Goal: Information Seeking & Learning: Learn about a topic

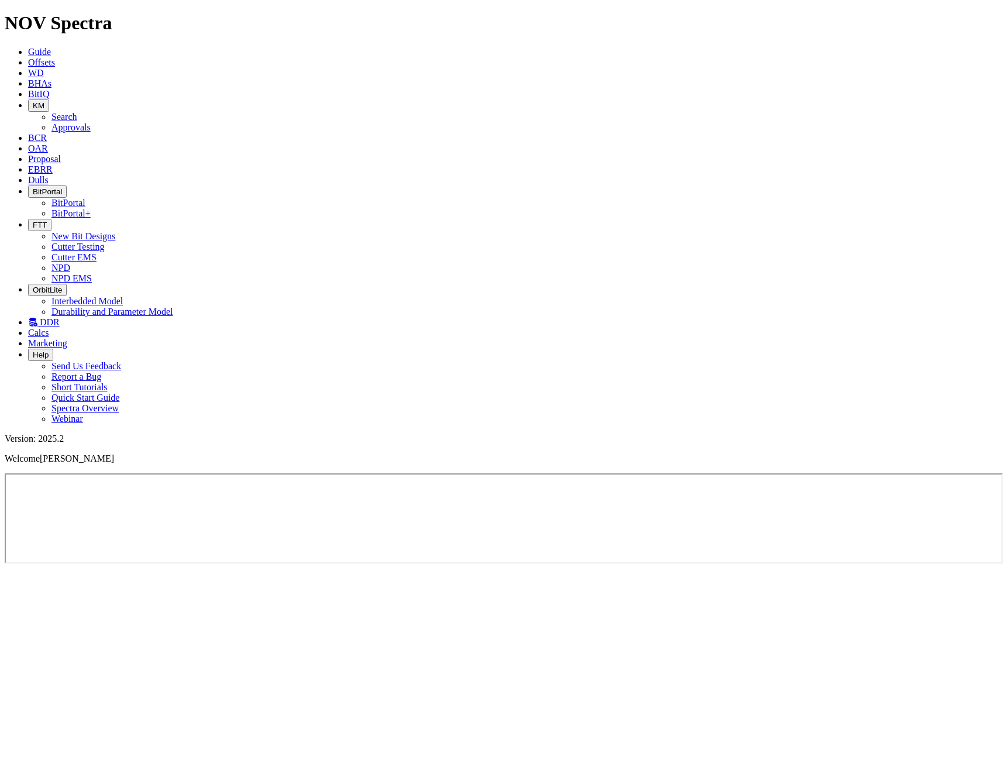
click at [51, 47] on span "Guide" at bounding box center [39, 52] width 23 height 10
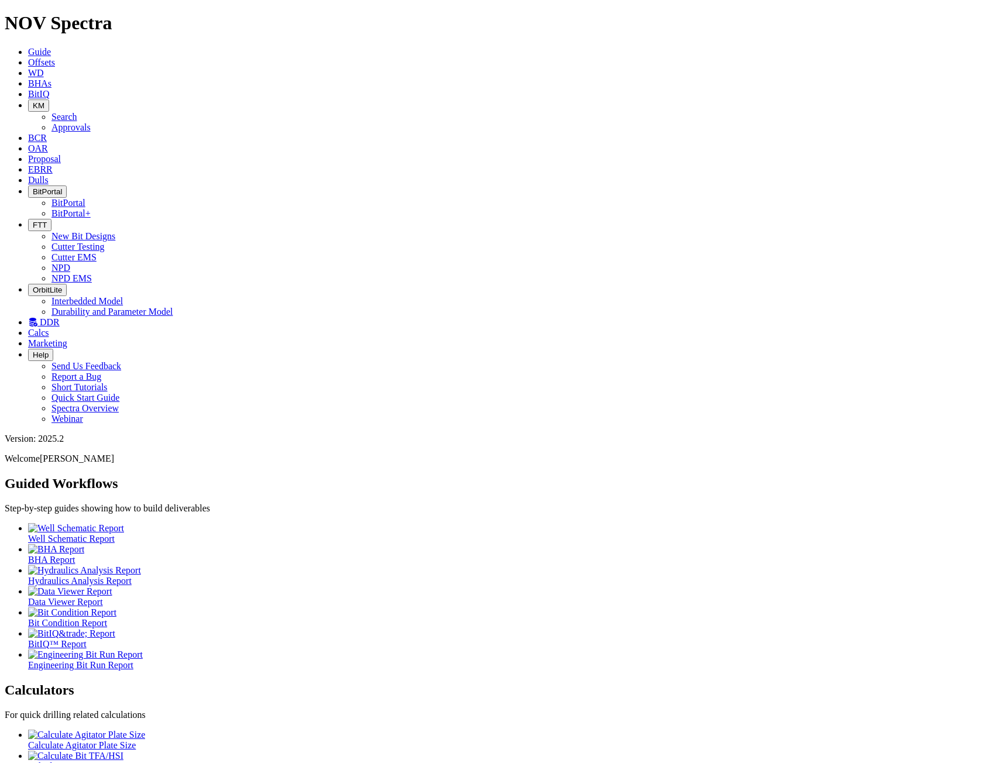
click at [55, 57] on span "Offsets" at bounding box center [41, 62] width 27 height 10
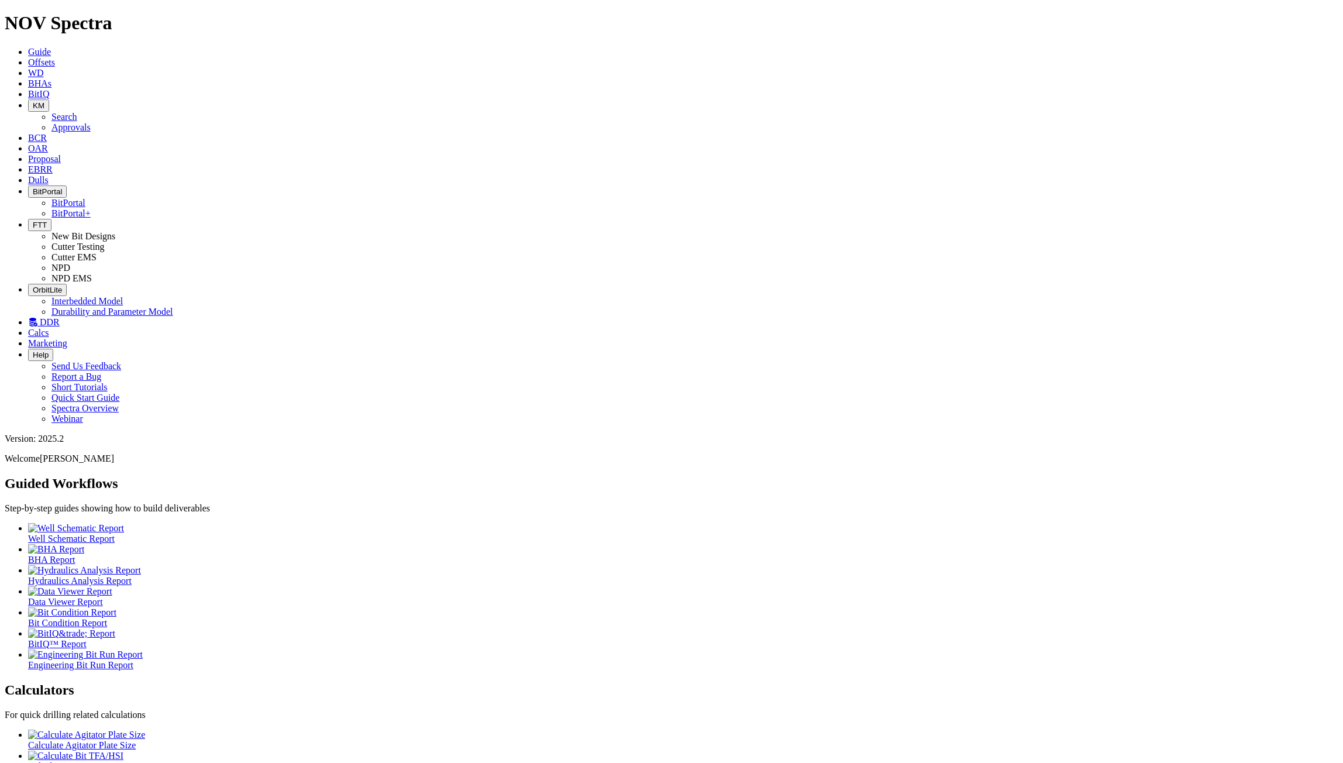
click at [55, 57] on span "Offsets" at bounding box center [41, 62] width 27 height 10
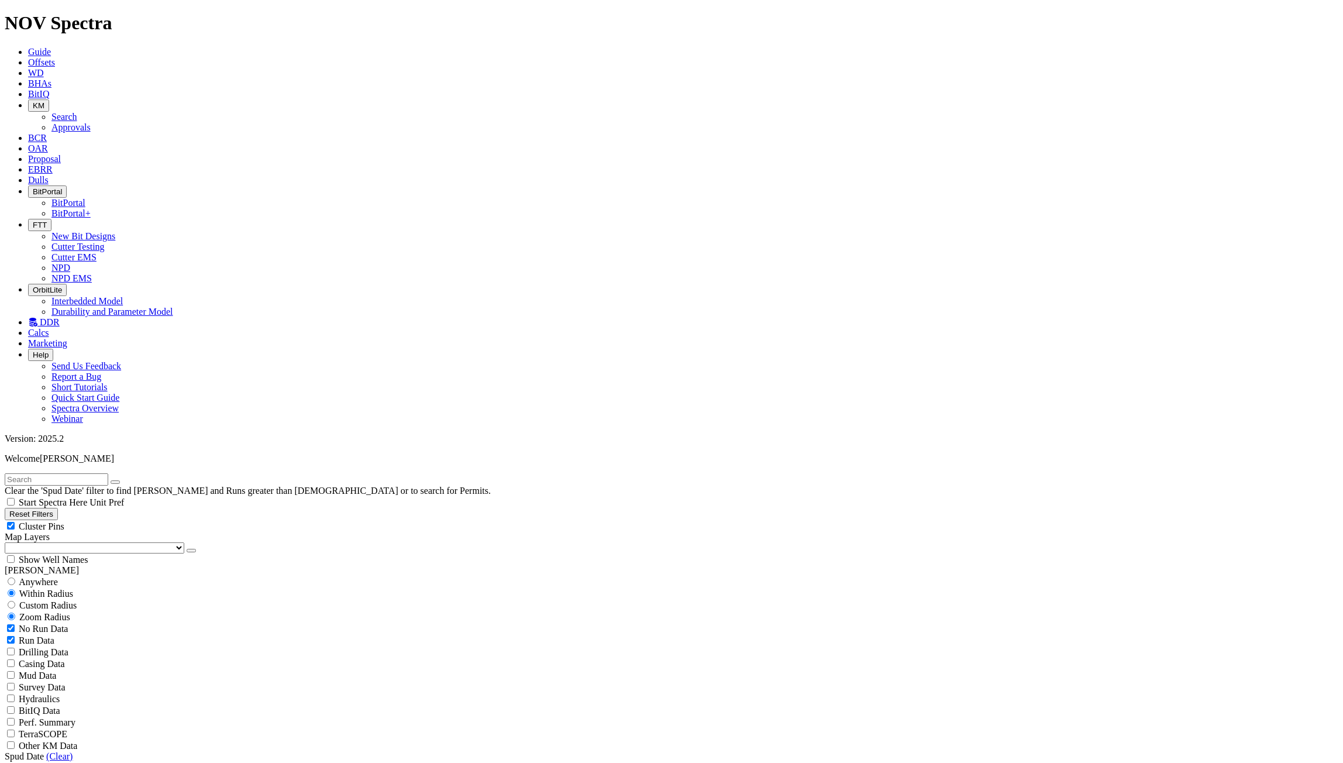
click at [70, 542] on select "US Counties [GEOGRAPHIC_DATA], [GEOGRAPHIC_DATA] [GEOGRAPHIC_DATA], [GEOGRAPHIC…" at bounding box center [95, 547] width 180 height 11
click at [116, 520] on div "Cluster Pins" at bounding box center [672, 526] width 1334 height 12
checkbox input "false"
